Goal: Task Accomplishment & Management: Manage account settings

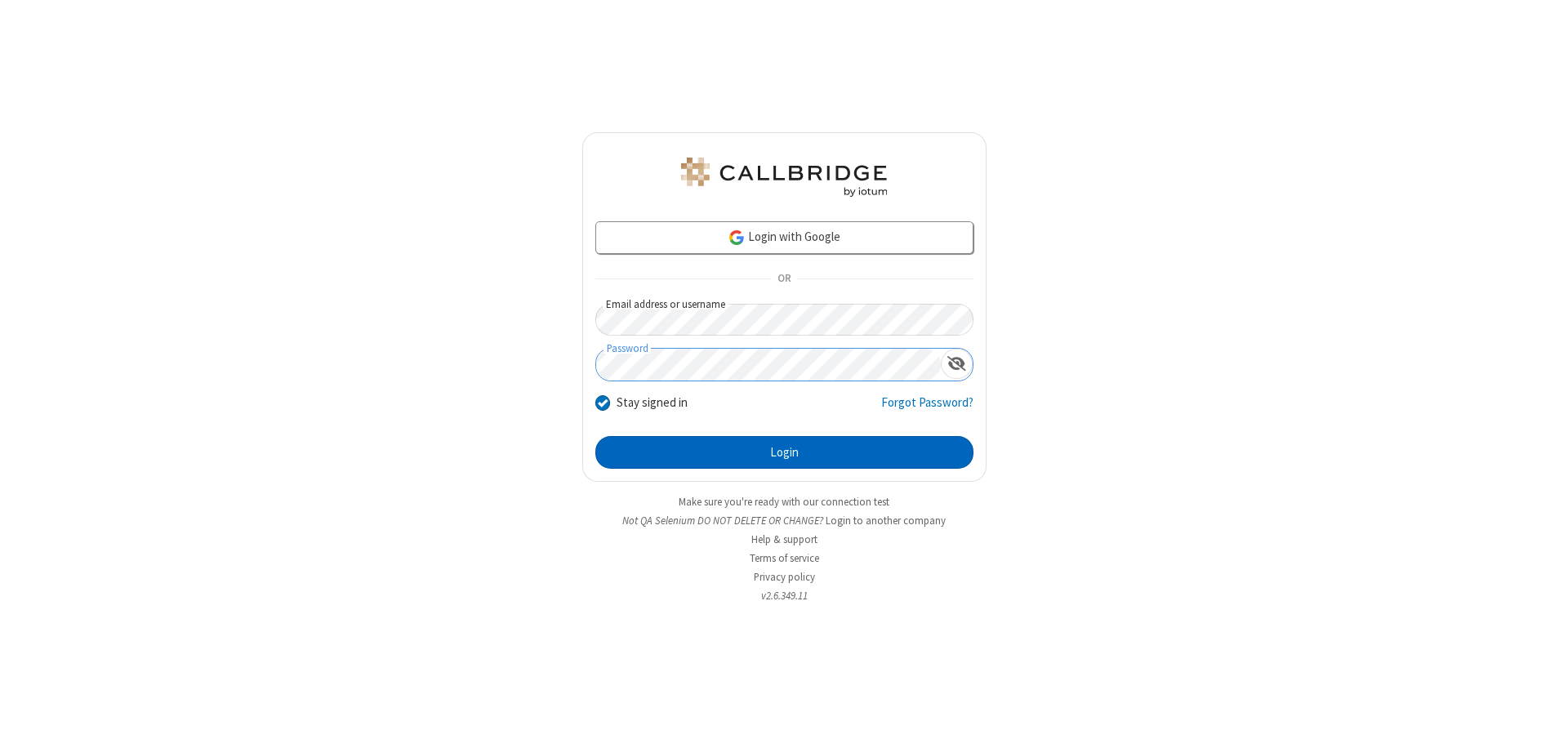
click at [784, 453] on button "Login" at bounding box center [784, 452] width 378 height 33
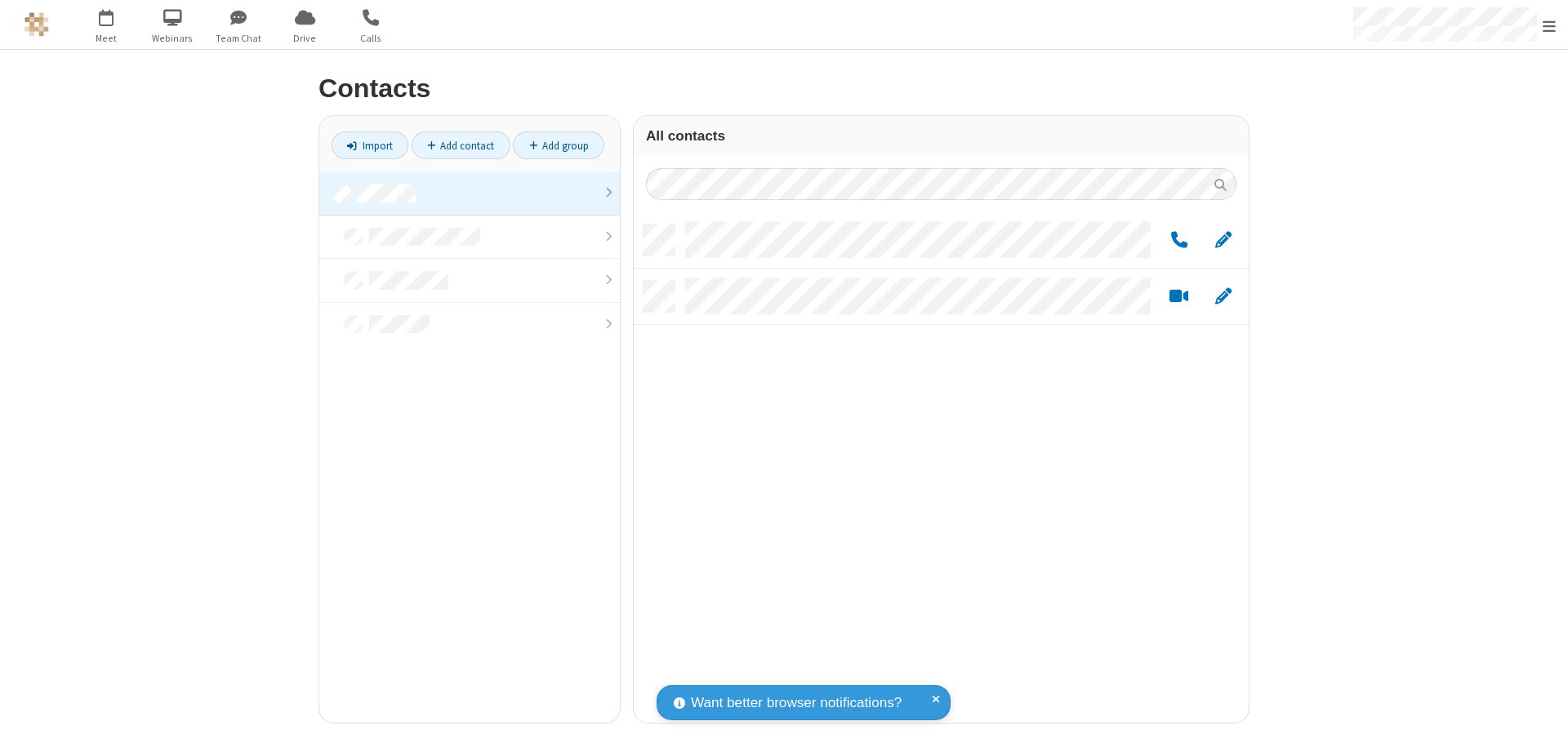
scroll to position [498, 603]
click at [469, 193] on link at bounding box center [469, 194] width 300 height 44
click at [558, 145] on link "Add group" at bounding box center [558, 145] width 92 height 28
